Goal: Transaction & Acquisition: Book appointment/travel/reservation

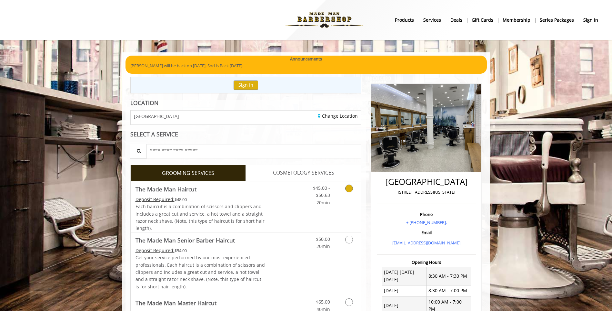
click at [344, 191] on link "Grooming services" at bounding box center [348, 193] width 16 height 25
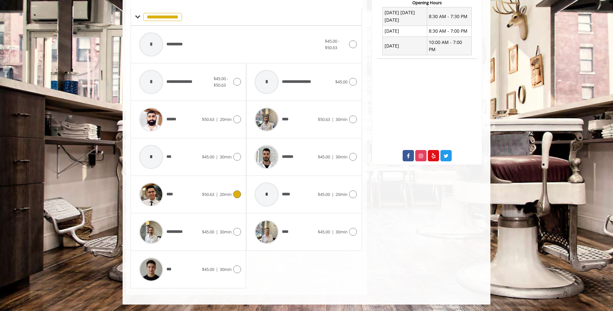
click at [199, 198] on div "****" at bounding box center [169, 194] width 66 height 31
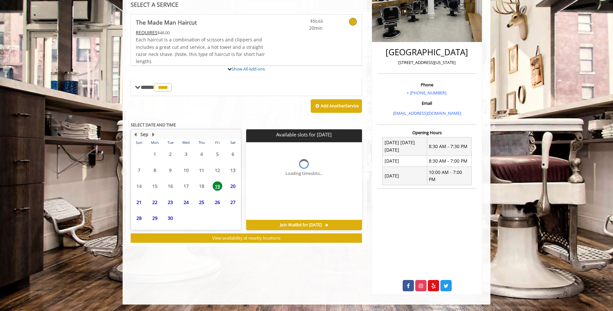
scroll to position [122, 0]
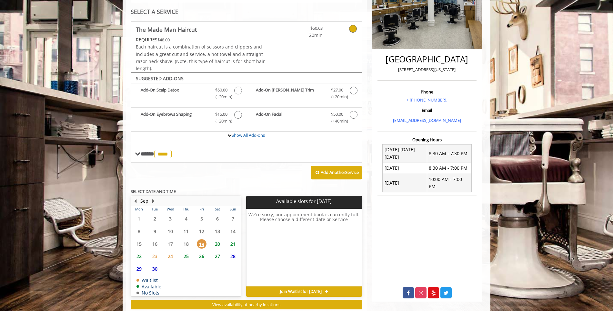
click at [215, 243] on span "20" at bounding box center [218, 243] width 10 height 9
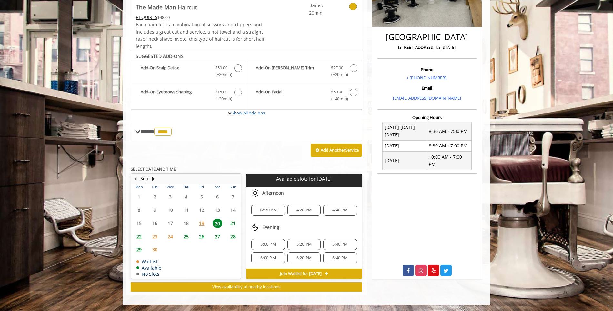
click at [268, 209] on span "12:20 PM" at bounding box center [269, 209] width 18 height 5
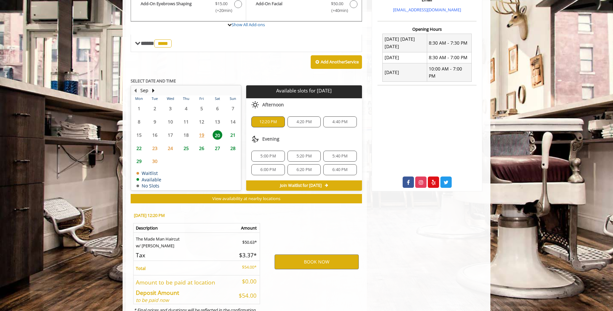
scroll to position [261, 0]
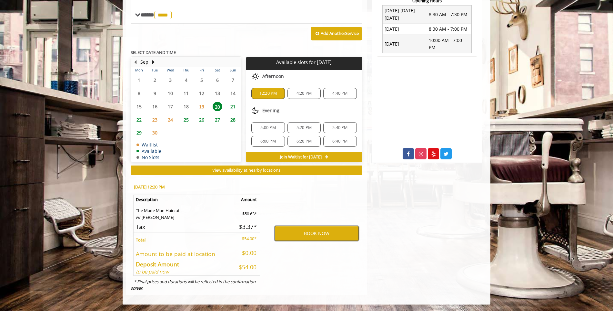
click at [332, 234] on button "BOOK NOW" at bounding box center [317, 233] width 84 height 15
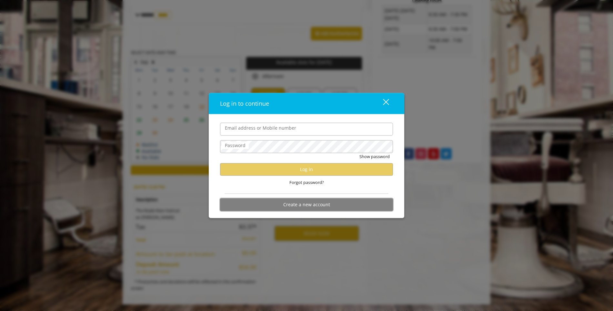
click at [305, 209] on button "Create a new account" at bounding box center [306, 204] width 173 height 13
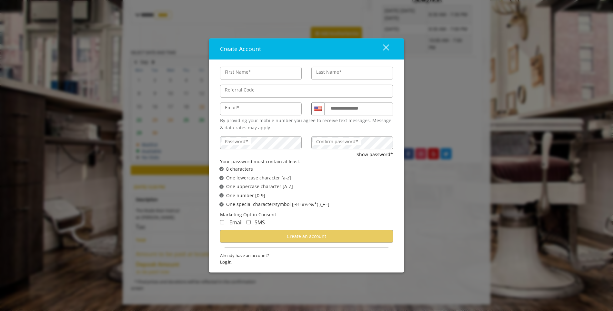
click at [226, 263] on span "Log in" at bounding box center [306, 261] width 173 height 7
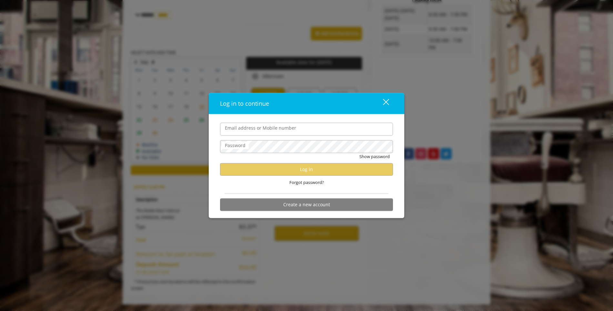
click at [265, 130] on input "Email address or Mobile number" at bounding box center [306, 128] width 173 height 13
type input "**********"
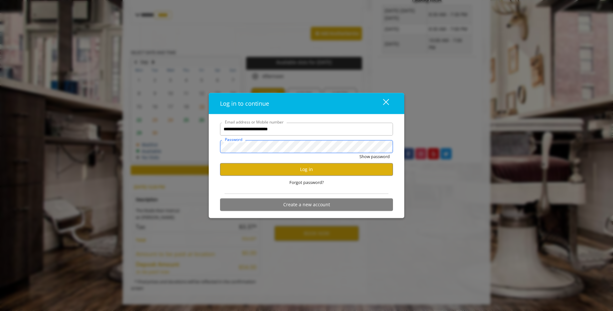
click at [360, 153] on button "Show password" at bounding box center [375, 156] width 30 height 7
click at [285, 170] on button "Log in" at bounding box center [306, 169] width 173 height 13
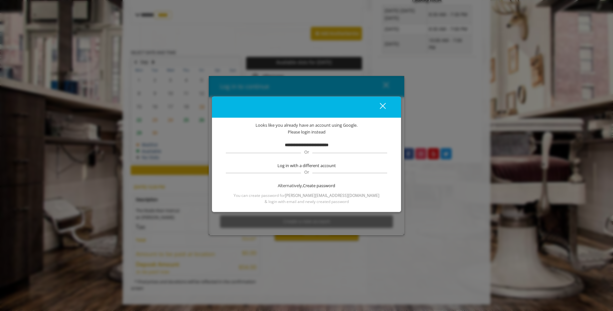
click at [387, 102] on button "close" at bounding box center [379, 106] width 22 height 13
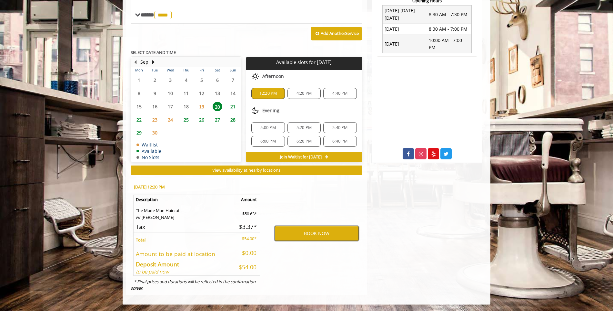
click at [320, 234] on button "BOOK NOW" at bounding box center [317, 233] width 84 height 15
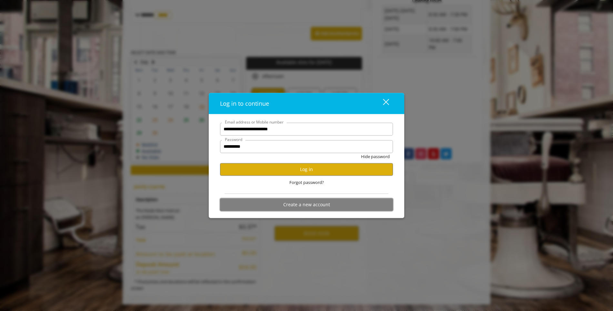
click at [310, 205] on button "Create a new account" at bounding box center [306, 204] width 173 height 13
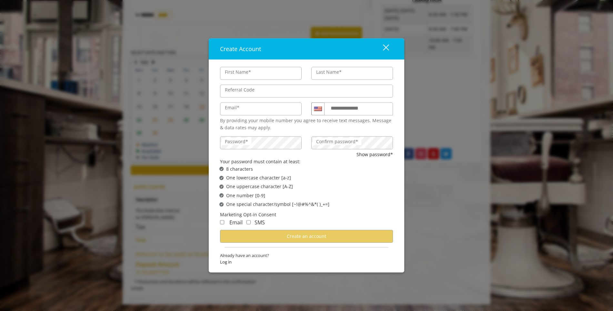
type input "****"
type input "*******"
type input "**********"
click at [372, 114] on input "**********" at bounding box center [358, 108] width 69 height 13
type input "**********"
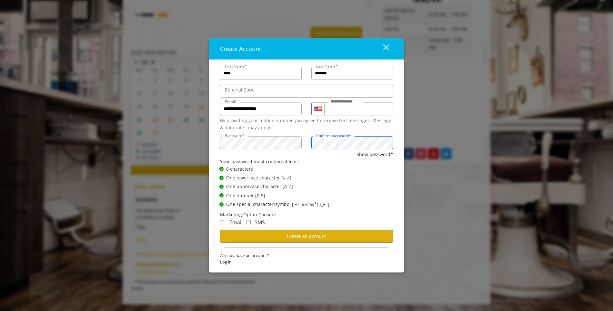
click at [357, 151] on button "Show password*" at bounding box center [375, 154] width 36 height 7
click at [329, 219] on div "Email SMS" at bounding box center [306, 224] width 173 height 12
click at [314, 233] on span "Create an account" at bounding box center [306, 236] width 39 height 6
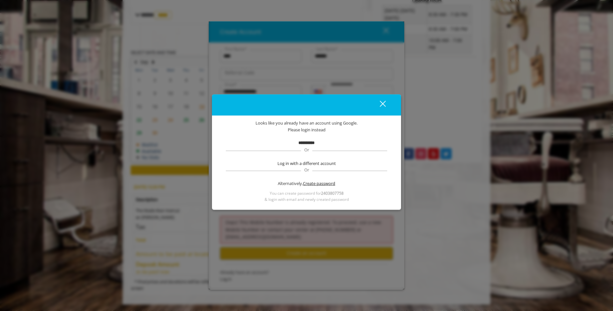
click at [310, 181] on span "Create password" at bounding box center [319, 183] width 32 height 7
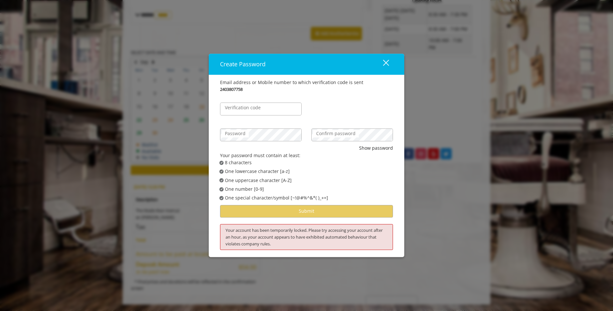
click at [256, 109] on label "Verification code" at bounding box center [243, 107] width 42 height 7
click at [256, 109] on input "Verification code" at bounding box center [261, 108] width 82 height 13
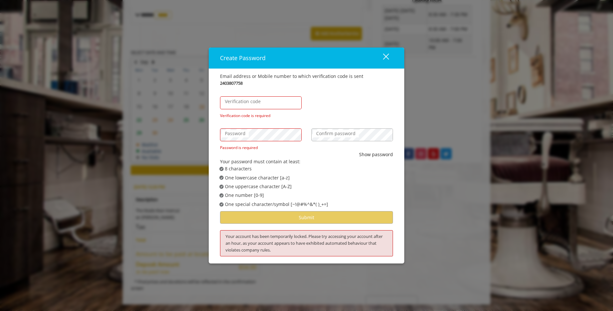
click at [261, 102] on label "Verification code" at bounding box center [243, 101] width 42 height 7
click at [261, 102] on input "Verification code" at bounding box center [261, 102] width 82 height 13
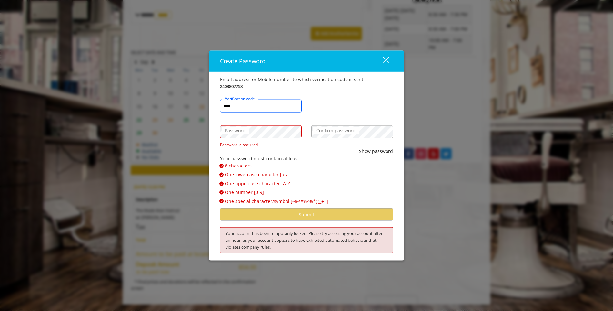
type input "****"
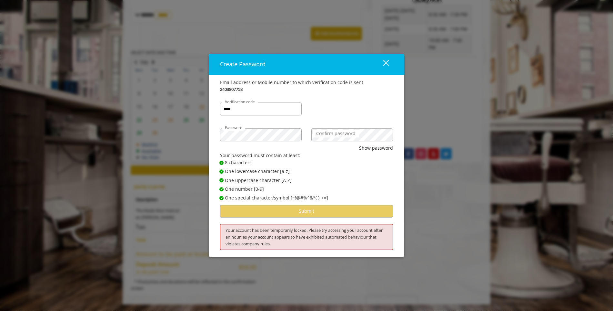
click at [344, 134] on label "Confirm password" at bounding box center [336, 133] width 46 height 7
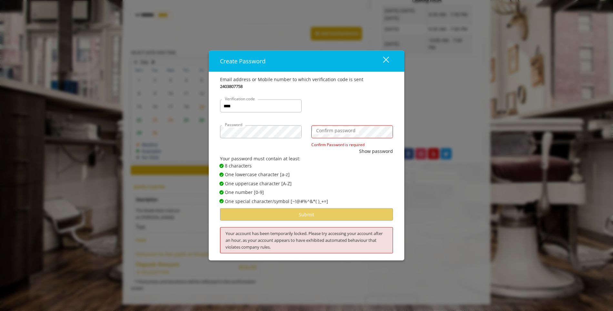
drag, startPoint x: 340, startPoint y: 184, endPoint x: 334, endPoint y: 206, distance: 23.5
click at [340, 184] on span "✔ Password Satisfies One uppercase character [A-Z]" at bounding box center [309, 183] width 179 height 7
click at [348, 129] on label "Confirm password" at bounding box center [336, 130] width 46 height 7
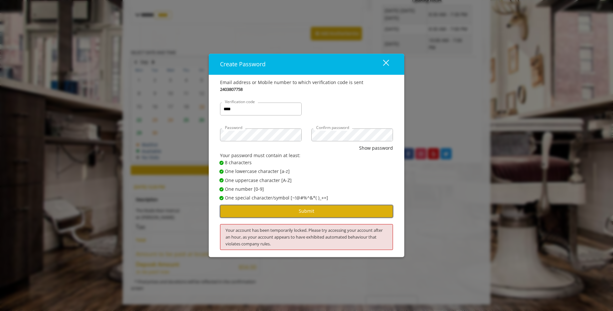
click at [334, 209] on button "Submit" at bounding box center [306, 211] width 173 height 13
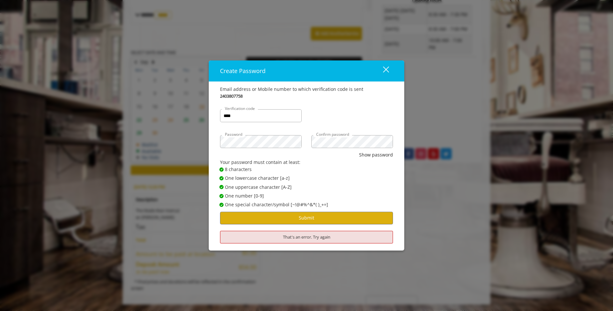
click at [387, 67] on div "close" at bounding box center [382, 71] width 13 height 10
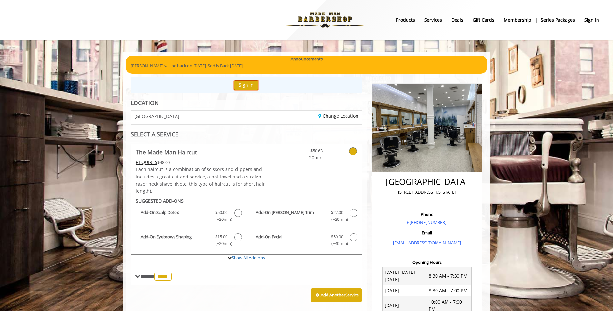
click at [242, 84] on button "Sign In" at bounding box center [246, 84] width 25 height 9
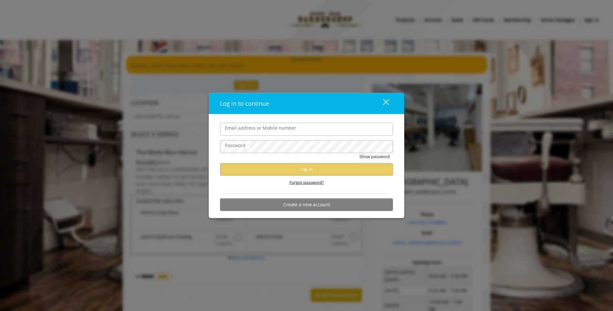
click at [317, 186] on div "Forgot password?" at bounding box center [306, 181] width 173 height 13
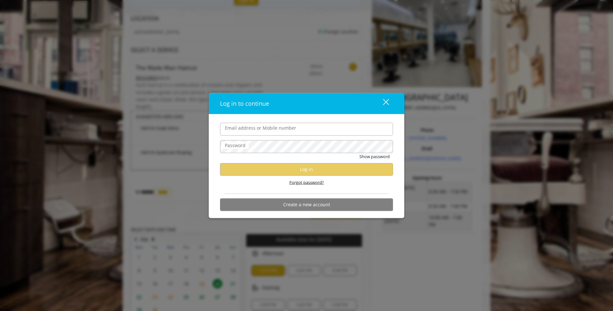
scroll to position [88, 0]
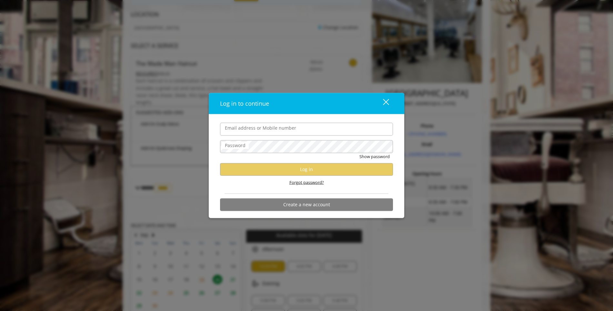
click at [314, 180] on span "Forgot password?" at bounding box center [307, 182] width 35 height 7
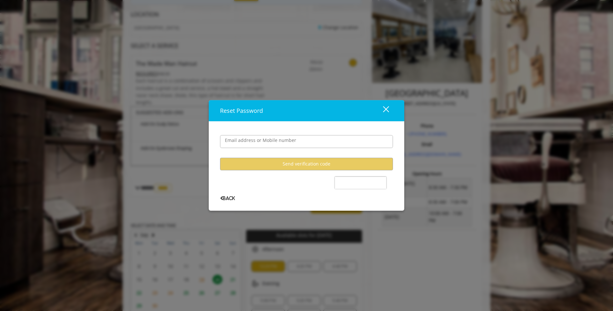
click at [277, 143] on label "Email address or Mobile number" at bounding box center [261, 140] width 78 height 7
click at [277, 143] on input "Email address or Mobile number" at bounding box center [306, 141] width 173 height 13
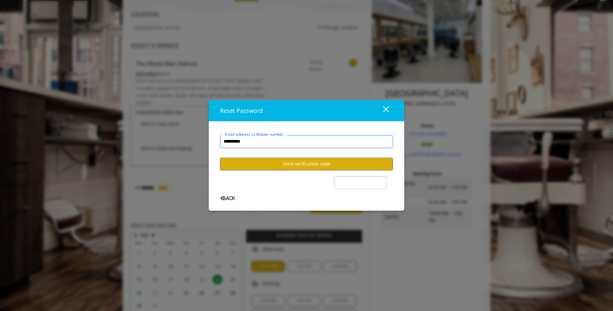
type input "**********"
click at [347, 163] on button "Send verification code" at bounding box center [306, 164] width 173 height 13
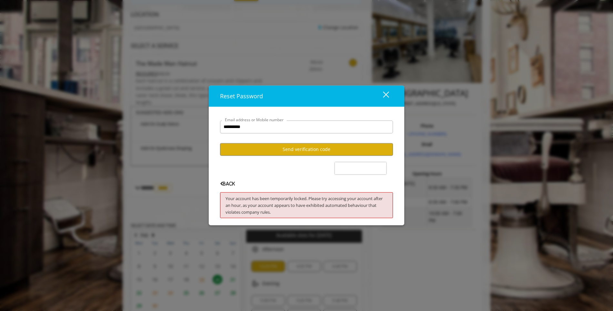
click at [386, 92] on div "close" at bounding box center [382, 96] width 13 height 10
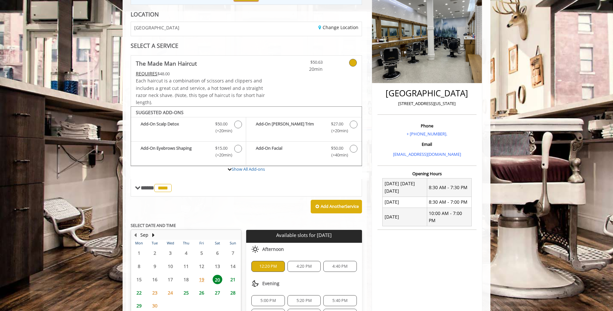
scroll to position [80, 0]
